Goal: Task Accomplishment & Management: Manage account settings

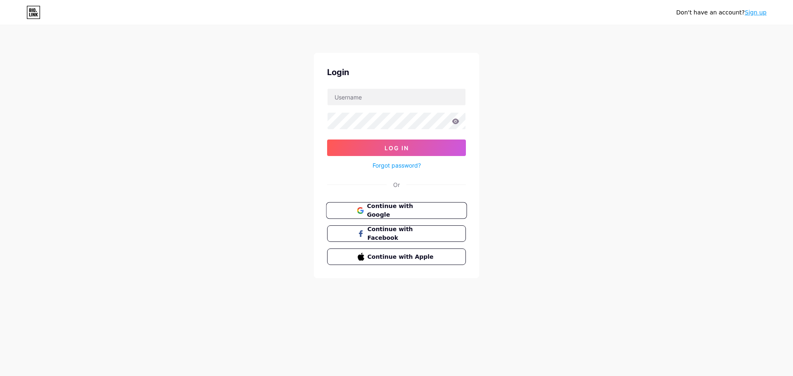
click at [384, 215] on button "Continue with Google" at bounding box center [396, 210] width 141 height 17
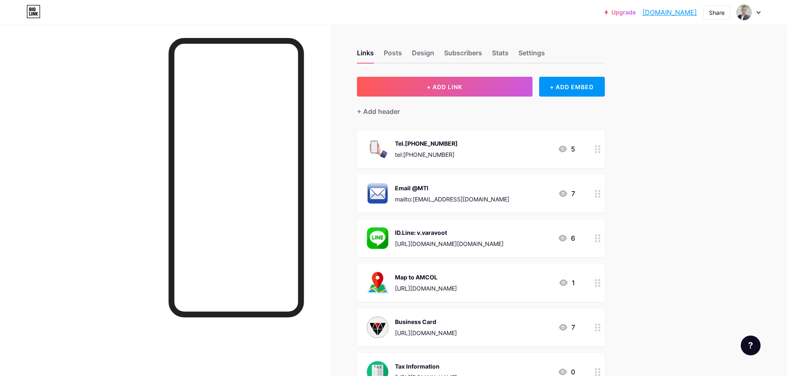
click at [437, 140] on div "Tel.[PHONE_NUMBER]" at bounding box center [426, 143] width 63 height 9
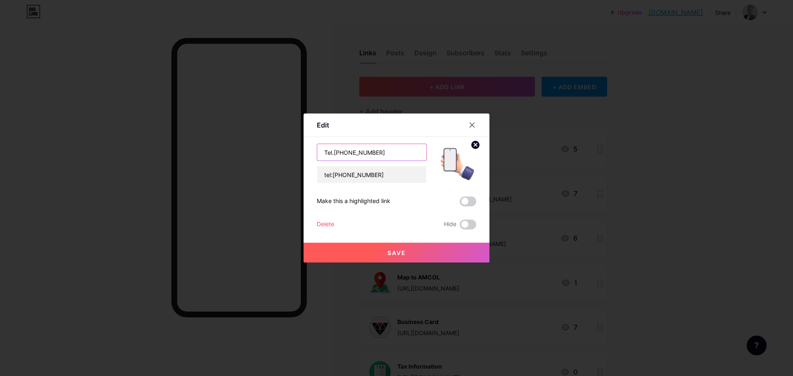
drag, startPoint x: 338, startPoint y: 151, endPoint x: 556, endPoint y: 154, distance: 217.6
click at [556, 154] on div "Edit Content YouTube Play YouTube video without leaving your page. ADD Vimeo Pl…" at bounding box center [396, 188] width 793 height 376
type input "Tel.[PHONE_NUMBER]"
click at [344, 175] on input "tel:[PHONE_NUMBER]" at bounding box center [371, 174] width 109 height 17
drag, startPoint x: 348, startPoint y: 172, endPoint x: 402, endPoint y: 168, distance: 54.2
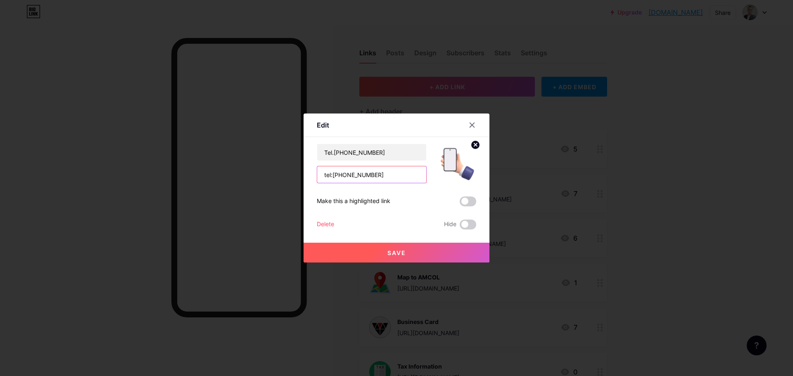
click at [402, 168] on input "tel:[PHONE_NUMBER]" at bounding box center [371, 174] width 109 height 17
type input "tel:[PHONE_NUMBER]"
click at [365, 258] on button "Save" at bounding box center [396, 253] width 186 height 20
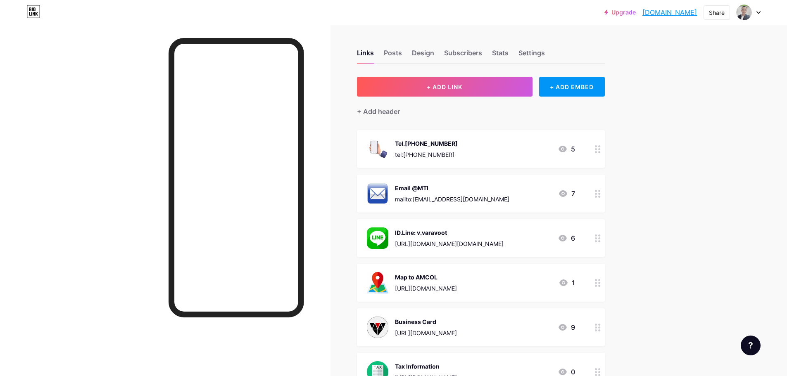
click at [451, 152] on div "Tel.[PHONE_NUMBER] tel:[PHONE_NUMBER] 5" at bounding box center [471, 148] width 208 height 21
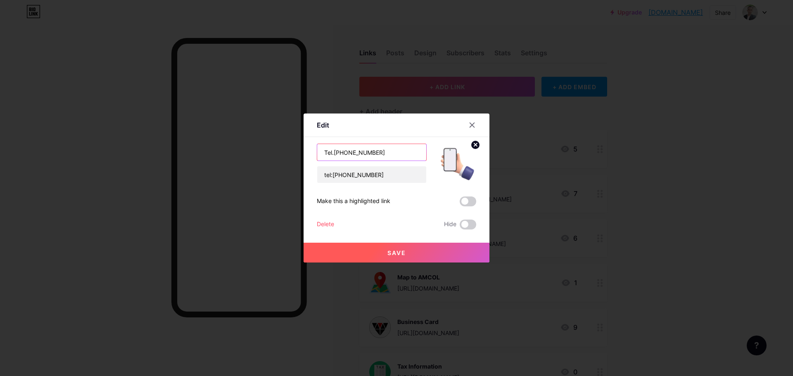
click at [348, 150] on input "Tel.[PHONE_NUMBER]" at bounding box center [371, 152] width 109 height 17
click at [341, 155] on input "Tel.[PHONE_NUMBER]" at bounding box center [371, 152] width 109 height 17
type input "Tel.[PHONE_NUMBER]"
click at [389, 250] on span "Save" at bounding box center [396, 252] width 19 height 7
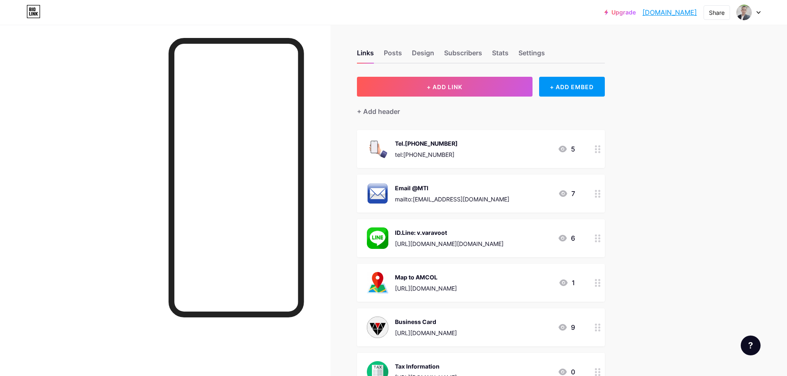
click at [446, 149] on div "Tel.[PHONE_NUMBER] tel:[PHONE_NUMBER]" at bounding box center [426, 148] width 63 height 21
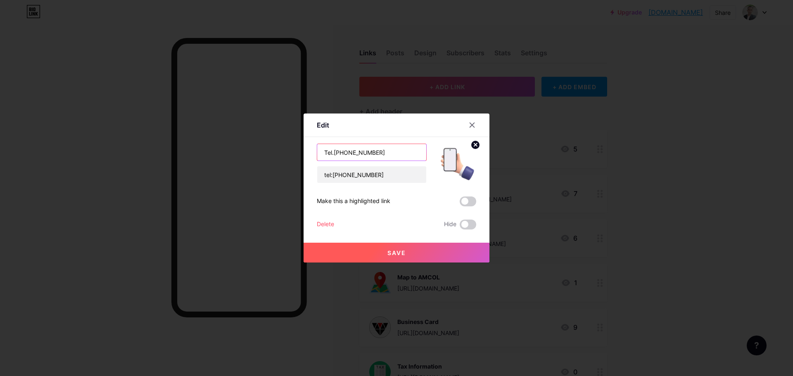
click at [344, 152] on input "Tel.[PHONE_NUMBER]" at bounding box center [371, 152] width 109 height 17
type input "Tel.[PHONE_NUMBER]"
click at [414, 249] on button "Save" at bounding box center [396, 253] width 186 height 20
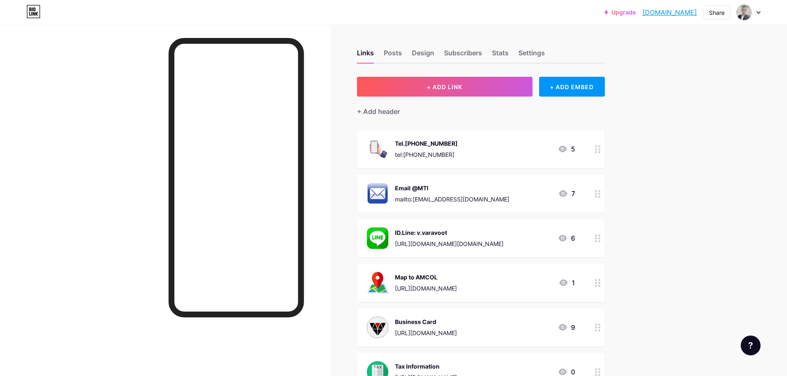
click at [428, 149] on div "Tel.[PHONE_NUMBER] tel:[PHONE_NUMBER]" at bounding box center [426, 148] width 63 height 21
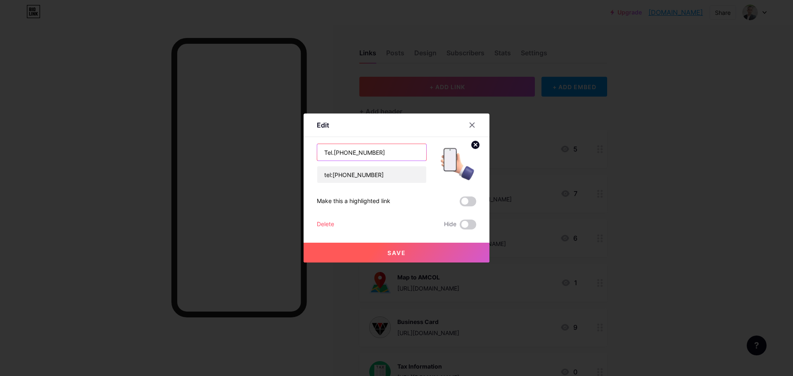
click at [345, 150] on input "Tel.[PHONE_NUMBER]" at bounding box center [371, 152] width 109 height 17
click at [344, 151] on input "Tel.[PHONE_NUMBER]" at bounding box center [371, 152] width 109 height 17
click at [339, 151] on input "Tel.[PHONE_NUMBER]" at bounding box center [371, 152] width 109 height 17
type input "Tel.[PHONE_NUMBER]"
click at [402, 246] on button "Save" at bounding box center [396, 253] width 186 height 20
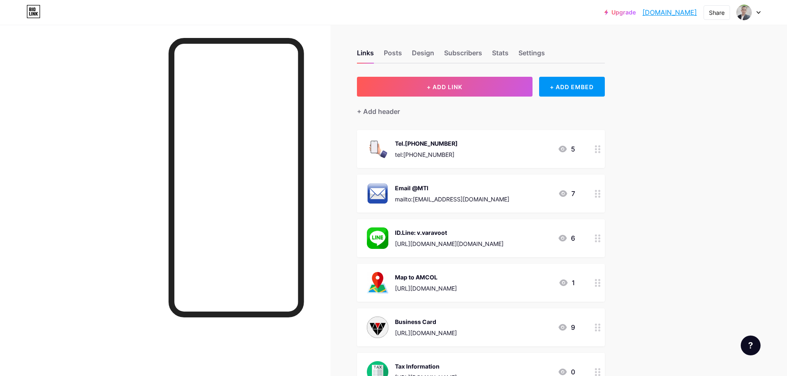
click at [431, 141] on div "Tel.[PHONE_NUMBER]" at bounding box center [426, 143] width 63 height 9
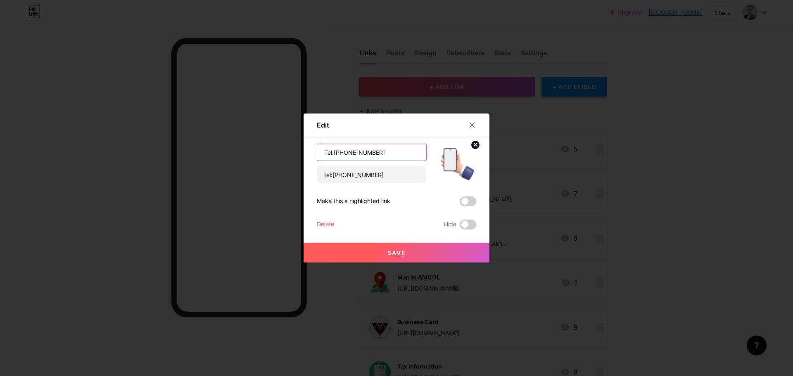
click at [346, 154] on input "Tel.[PHONE_NUMBER]" at bounding box center [371, 152] width 109 height 17
type input "Tel.[PHONE_NUMBER]"
click at [376, 252] on button "Save" at bounding box center [396, 253] width 186 height 20
